Goal: Task Accomplishment & Management: Manage account settings

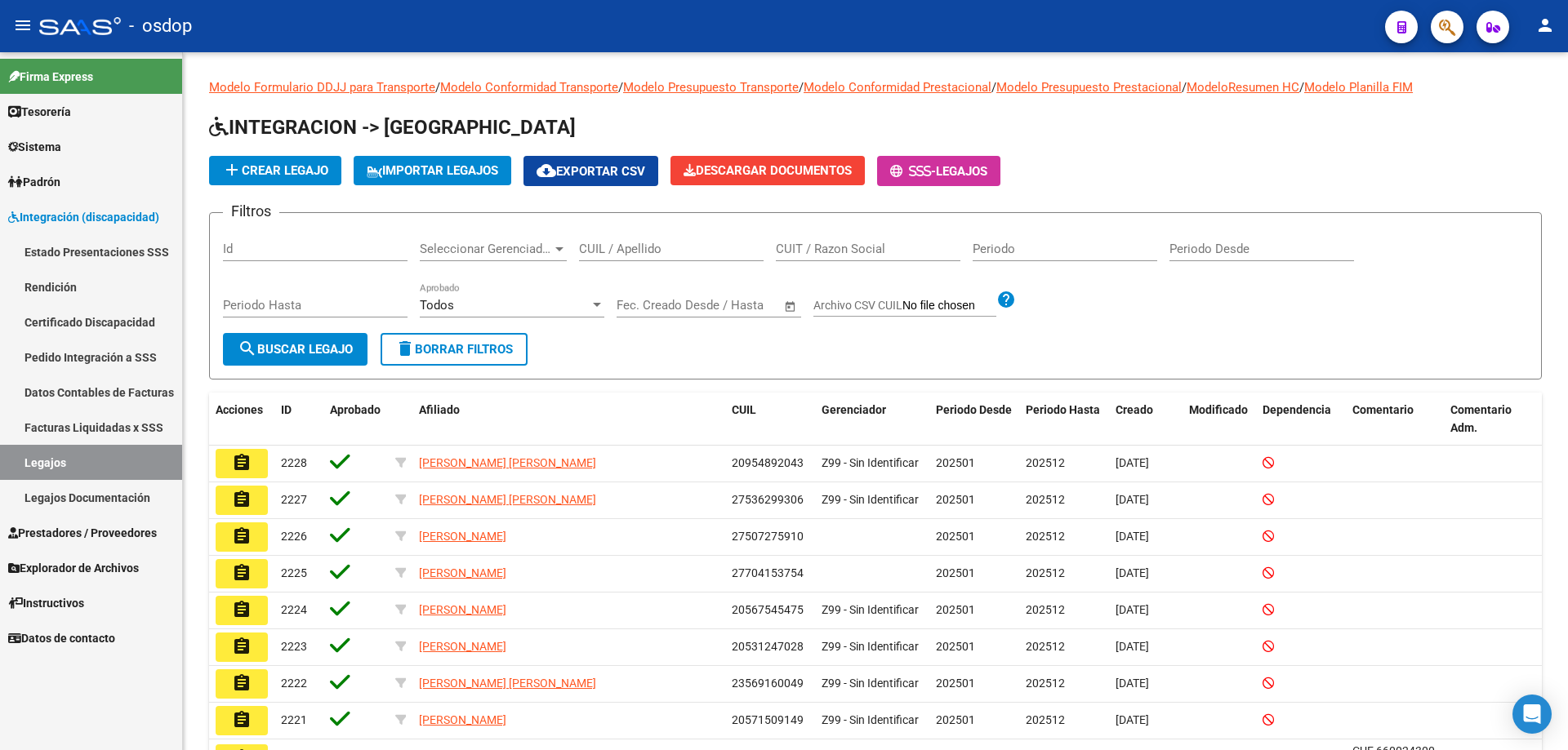
click at [40, 220] on span "Integración (discapacidad)" at bounding box center [83, 217] width 151 height 18
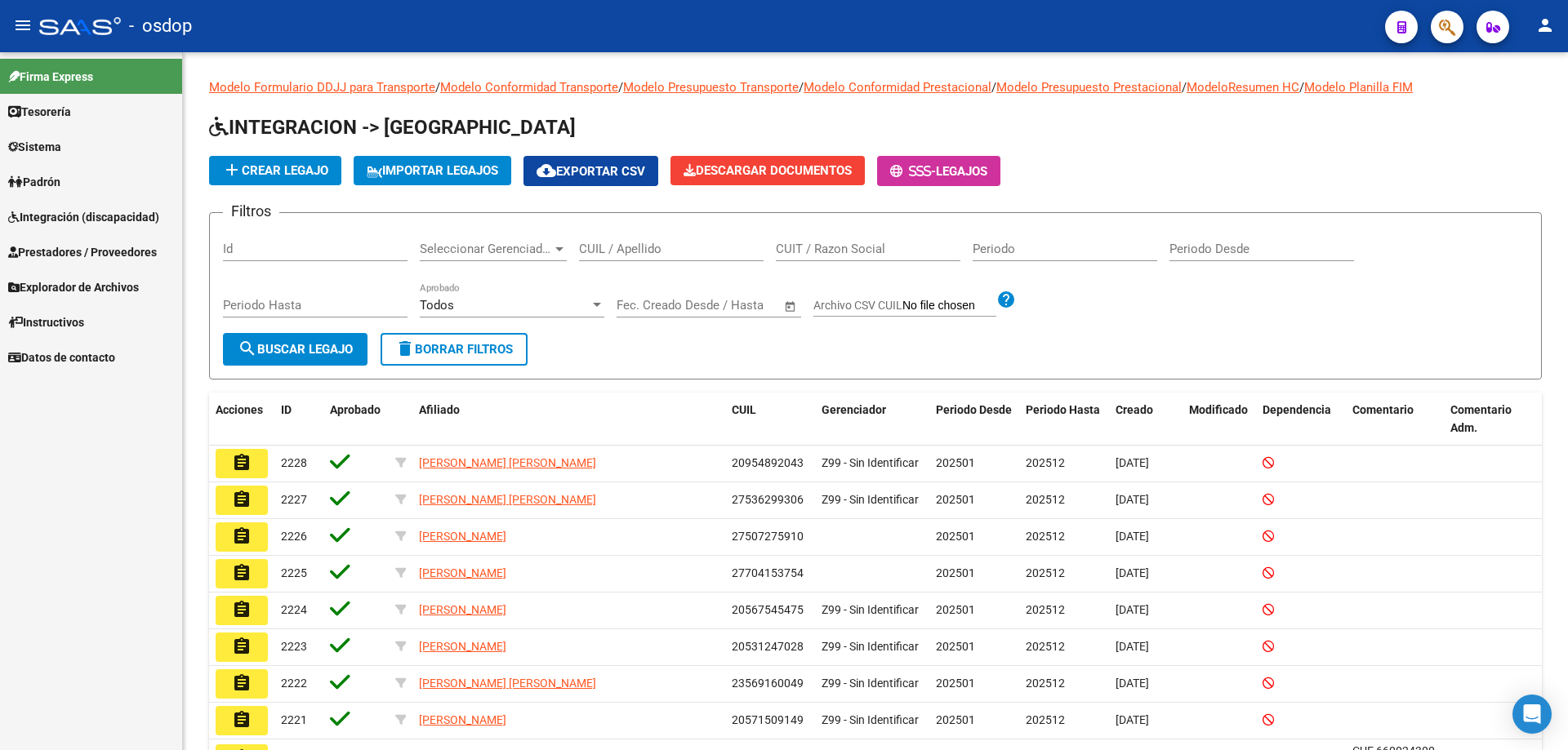
click at [62, 259] on span "Prestadores / Proveedores" at bounding box center [82, 252] width 149 height 18
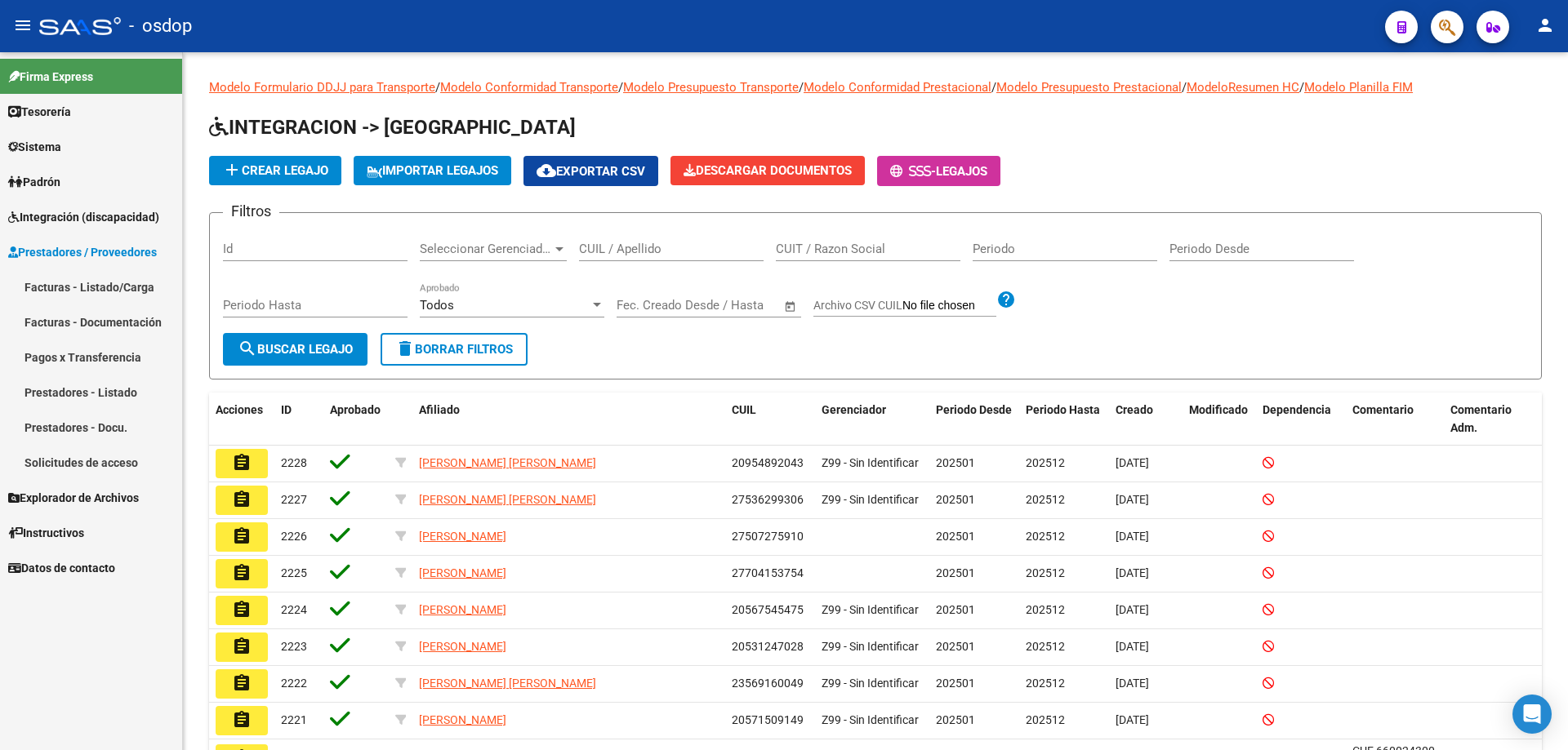
click at [83, 383] on link "Prestadores - Listado" at bounding box center [90, 392] width 182 height 35
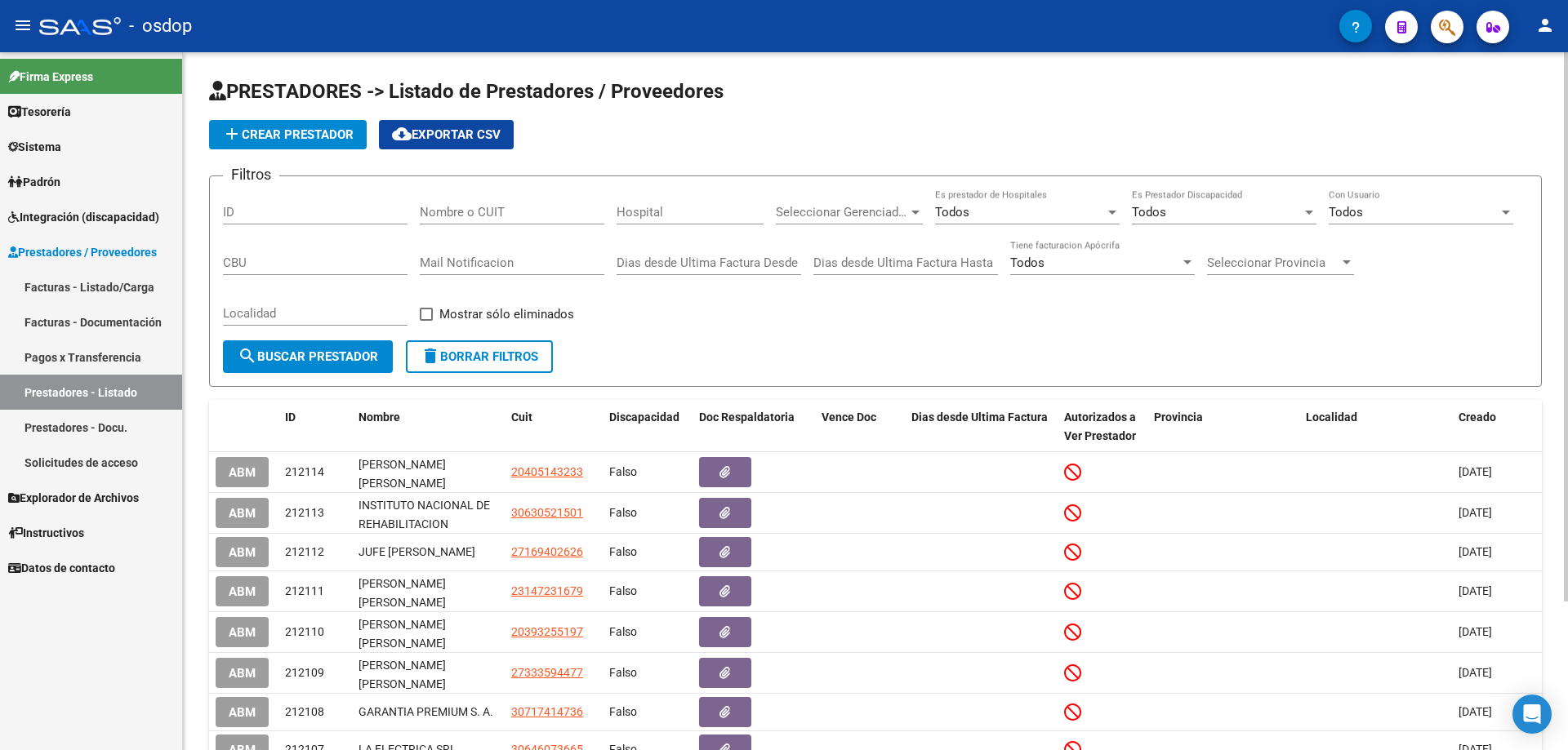
click at [423, 208] on input "Nombre o CUIT" at bounding box center [512, 212] width 184 height 15
paste input "27375675981"
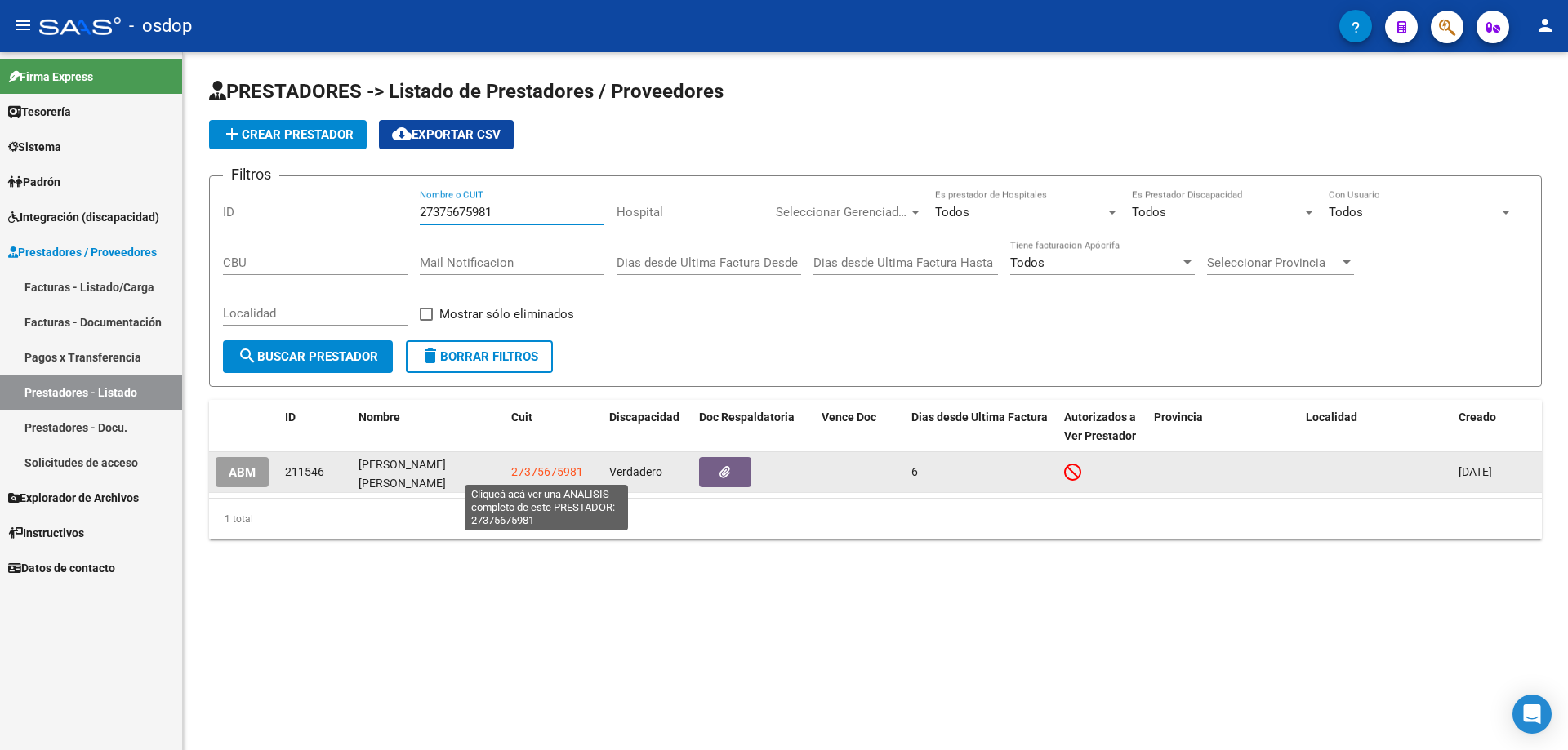
type input "27375675981"
click at [531, 475] on span "27375675981" at bounding box center [547, 471] width 72 height 13
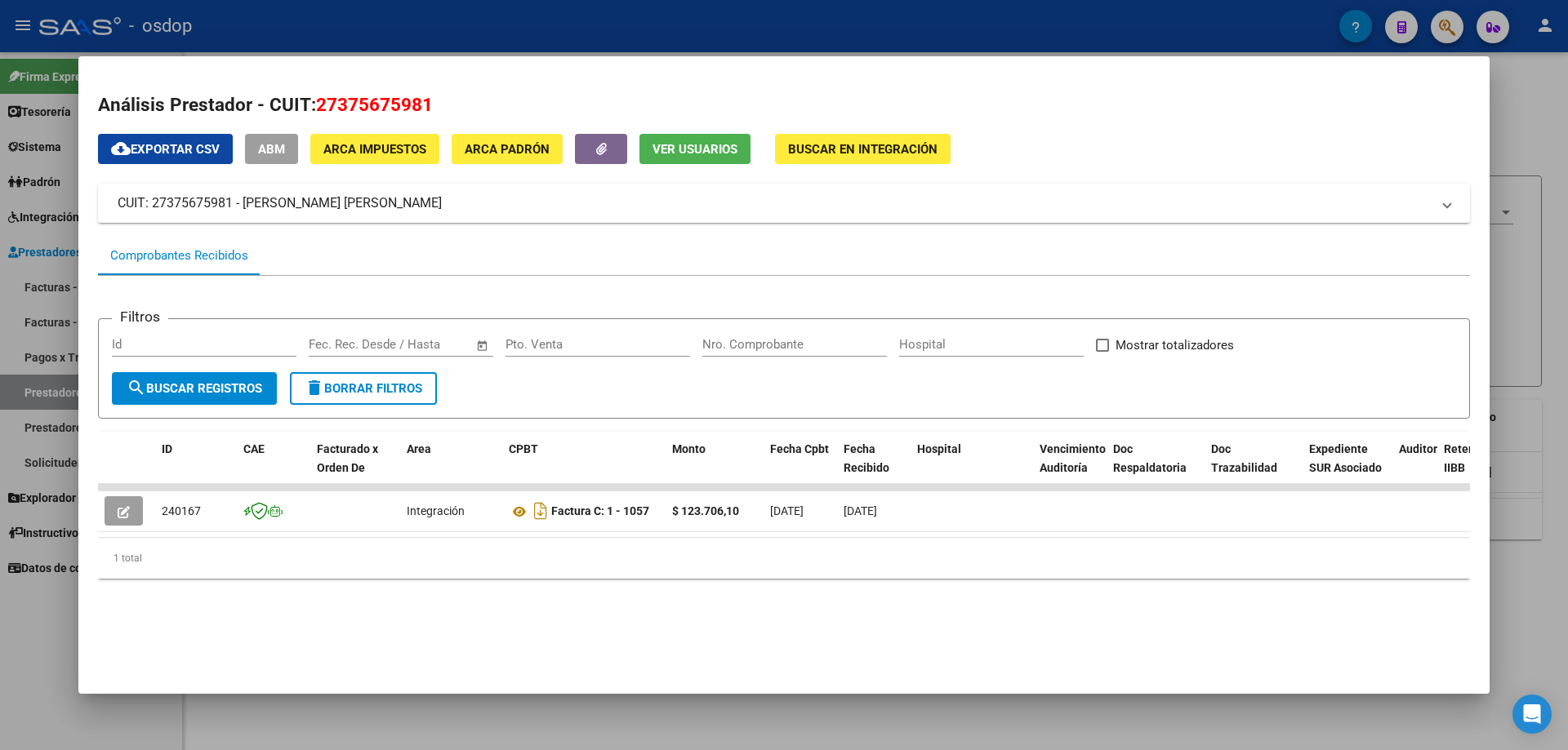
click at [688, 153] on span "Ver Usuarios" at bounding box center [695, 149] width 85 height 15
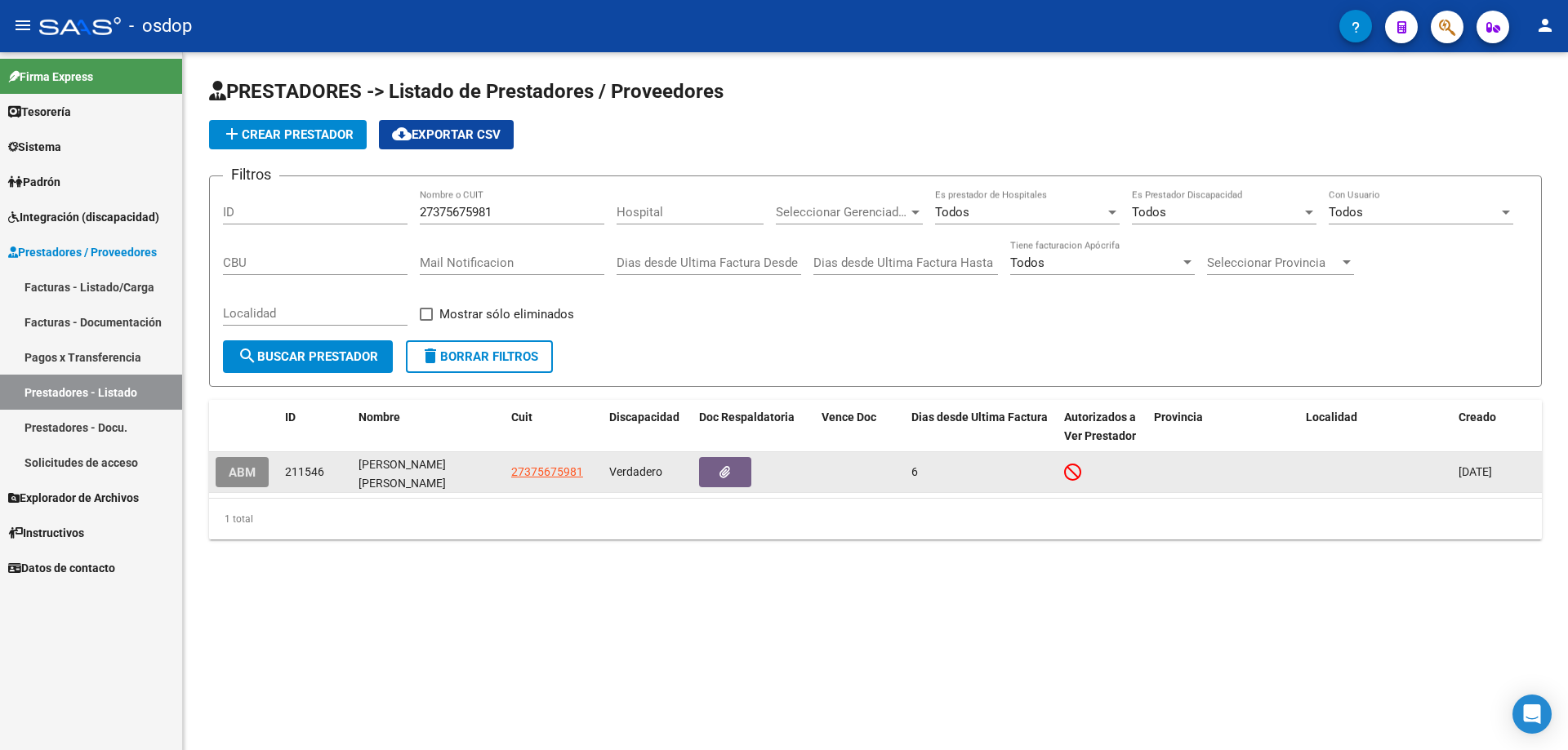
click at [251, 480] on span "ABM" at bounding box center [241, 472] width 27 height 15
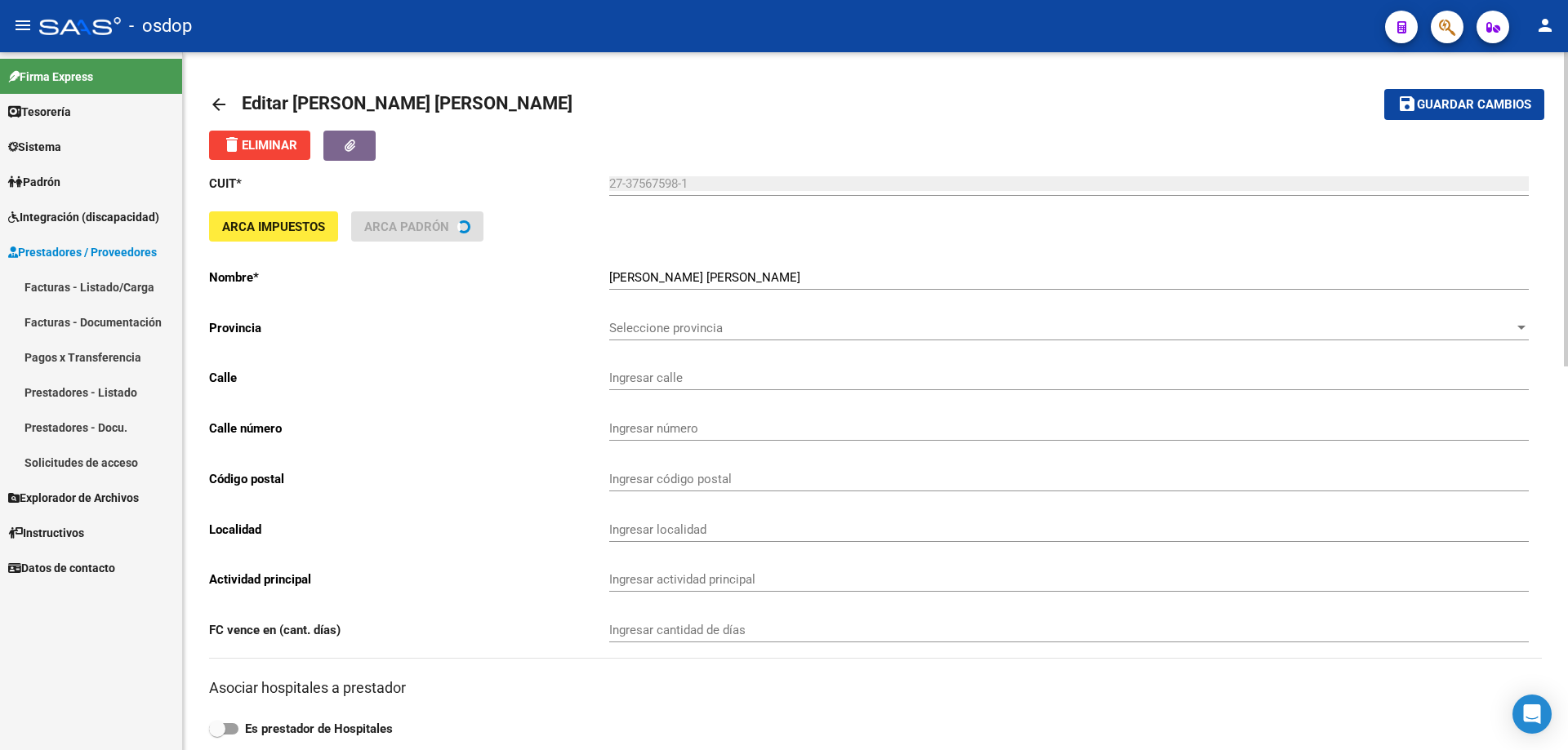
type input "[DATE]"
type input "851"
type input "2008"
type input "ROSARIO"
type input "869090"
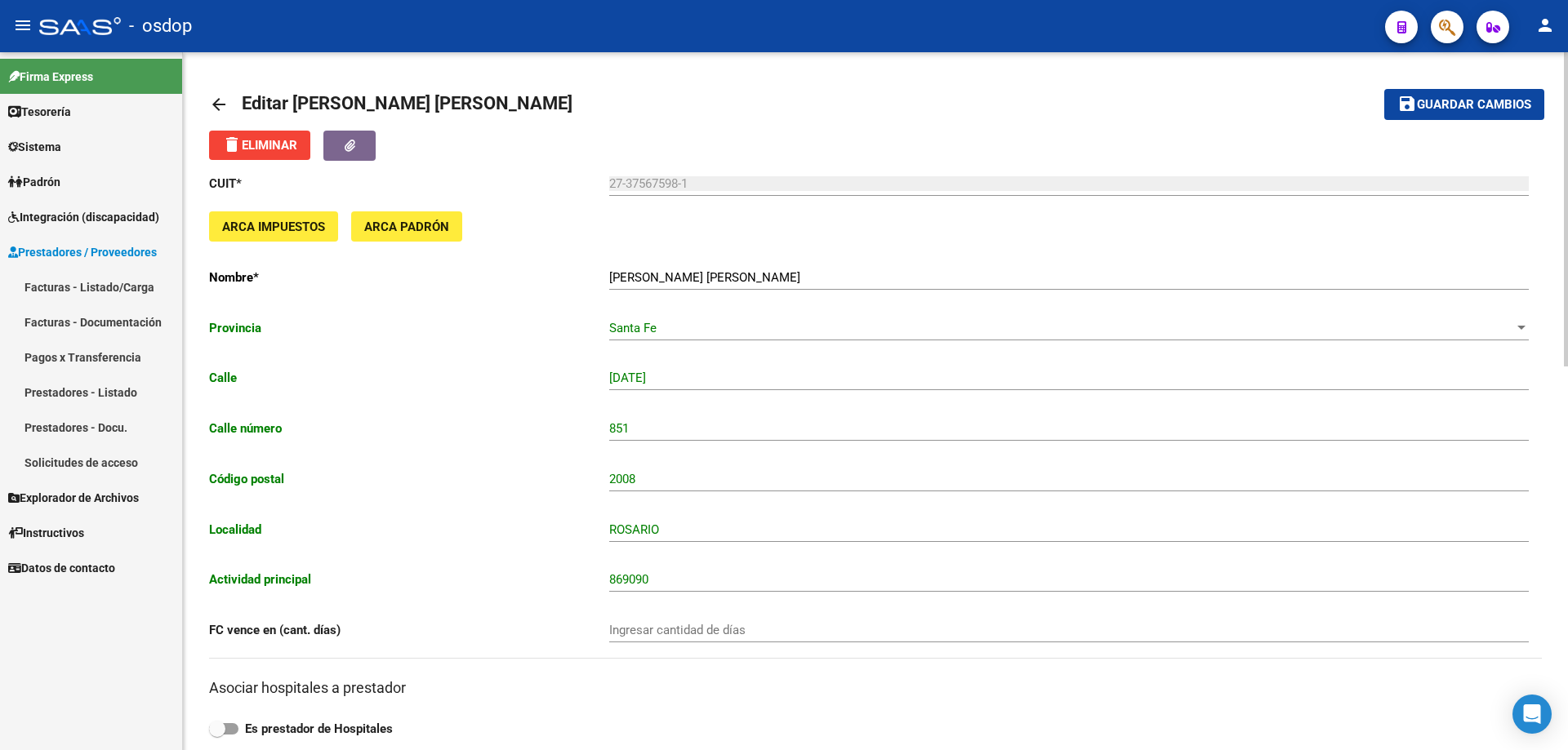
click at [213, 103] on mat-icon "arrow_back" at bounding box center [219, 104] width 20 height 20
